Goal: Task Accomplishment & Management: Manage account settings

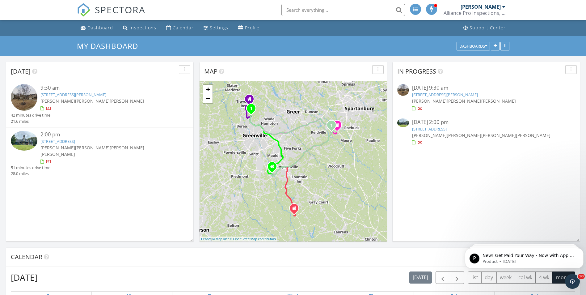
click at [459, 93] on link "536 Willow Bank Landing, Moore, SC 29369" at bounding box center [445, 95] width 66 height 6
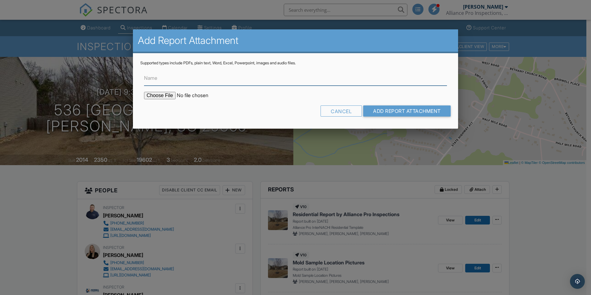
click at [232, 83] on input "Name" at bounding box center [295, 77] width 303 height 15
type input "MOLD REPORT"
click at [165, 95] on input "file" at bounding box center [196, 95] width 105 height 7
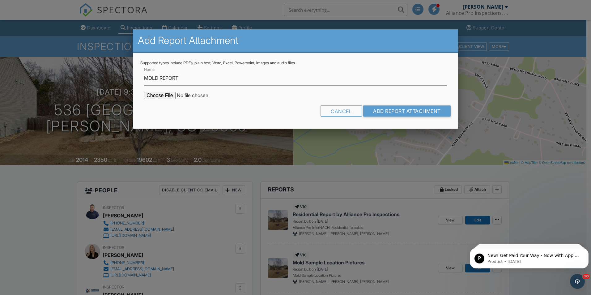
type input "C:\fakepath\[PERSON_NAME] SPORE TRAP ANALYSIS REPORT 1622092925037-M.pdf"
click at [379, 110] on input "Add Report Attachment" at bounding box center [406, 110] width 87 height 11
